Goal: Task Accomplishment & Management: Use online tool/utility

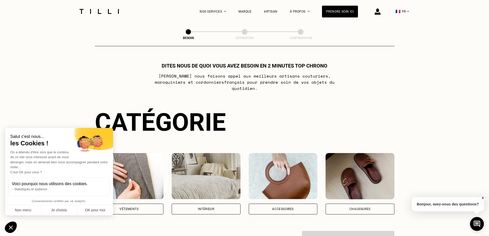
click at [145, 204] on div "Vêtements" at bounding box center [129, 209] width 69 height 11
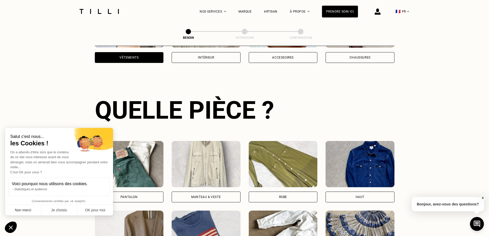
scroll to position [168, 0]
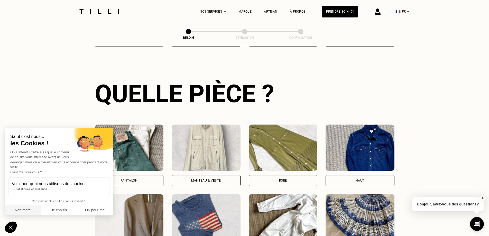
click at [35, 211] on button "Non merci" at bounding box center [23, 210] width 36 height 11
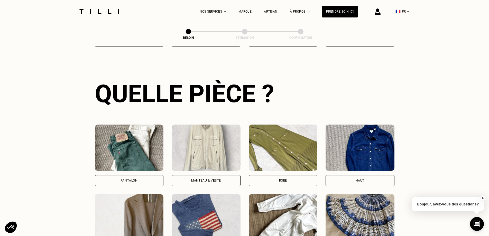
click at [126, 175] on div "Pantalon" at bounding box center [129, 180] width 69 height 11
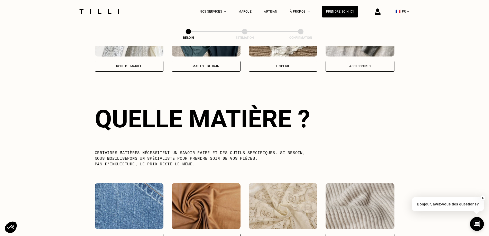
scroll to position [448, 0]
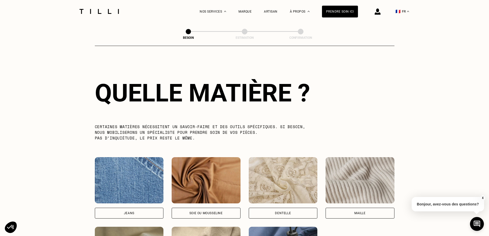
click at [131, 208] on div "Jeans" at bounding box center [129, 213] width 69 height 11
select select "FR"
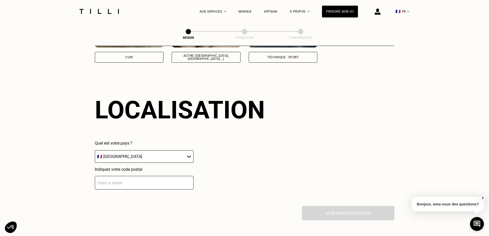
scroll to position [691, 0]
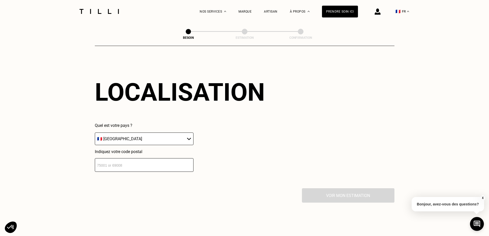
click at [164, 161] on input "number" at bounding box center [144, 165] width 99 height 14
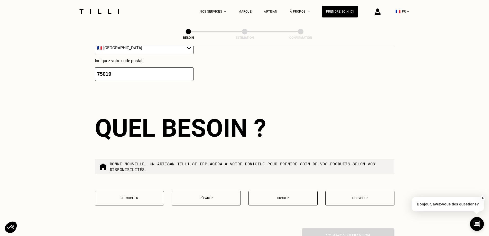
scroll to position [819, 0]
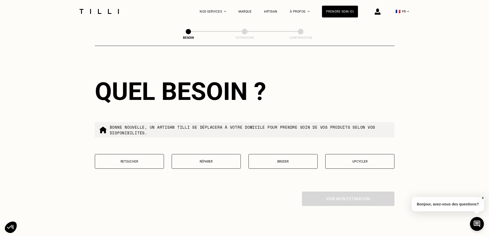
type input "75019"
click at [197, 160] on p "Réparer" at bounding box center [207, 162] width 64 height 4
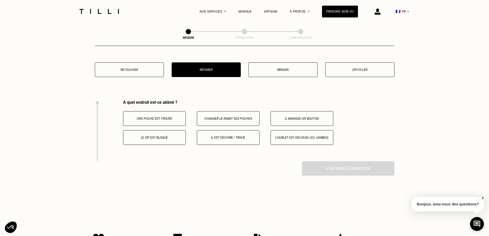
scroll to position [951, 0]
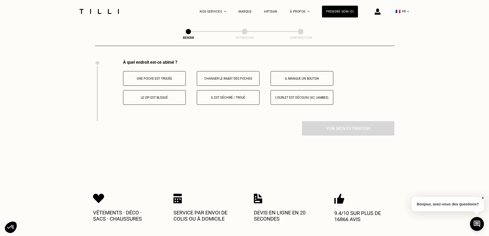
click at [234, 96] on p "Il est déchiré / troué" at bounding box center [228, 98] width 57 height 4
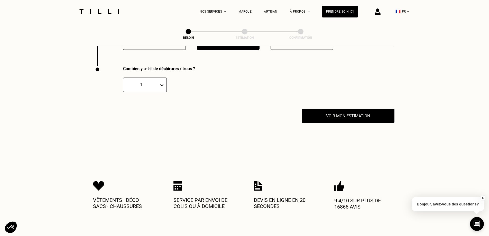
scroll to position [1013, 0]
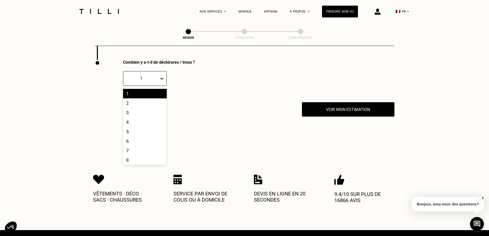
click at [165, 79] on div at bounding box center [162, 78] width 7 height 9
click at [153, 100] on div "2" at bounding box center [145, 103] width 44 height 10
click at [149, 102] on div "Voir mon estimation" at bounding box center [245, 109] width 300 height 14
click at [152, 76] on div "2" at bounding box center [141, 78] width 31 height 5
click at [140, 110] on div "3" at bounding box center [145, 113] width 44 height 10
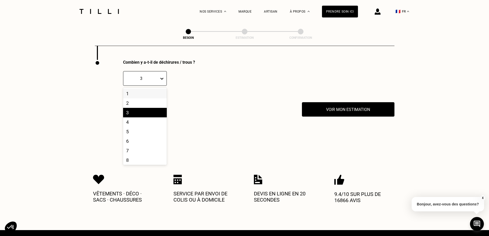
click at [159, 80] on div "3" at bounding box center [145, 78] width 44 height 15
click at [135, 101] on div "2" at bounding box center [145, 103] width 44 height 10
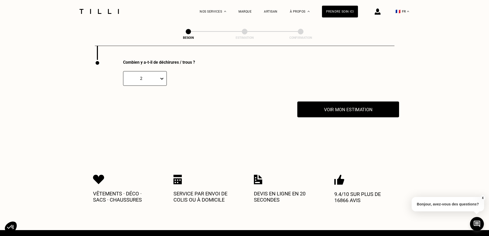
click at [332, 109] on button "Voir mon estimation" at bounding box center [348, 110] width 102 height 16
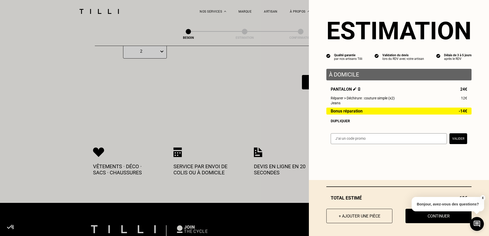
scroll to position [1040, 0]
click at [484, 200] on button "X" at bounding box center [482, 198] width 5 height 6
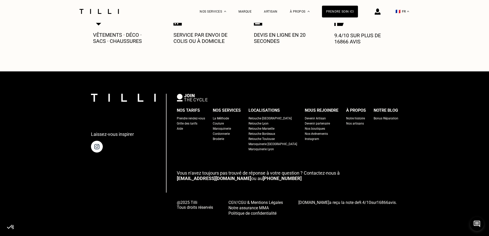
scroll to position [1122, 0]
